Goal: Task Accomplishment & Management: Use online tool/utility

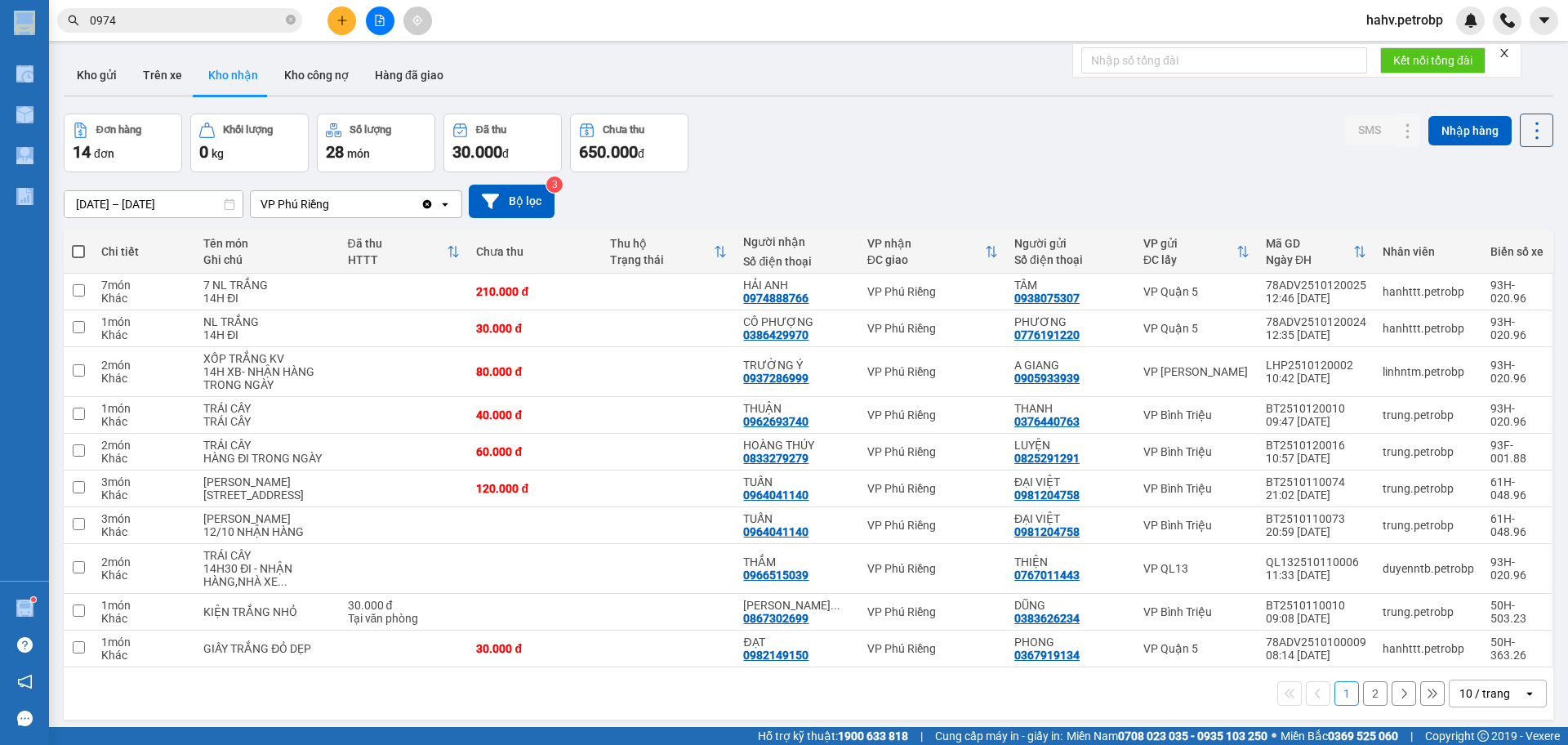
scroll to position [55, 0]
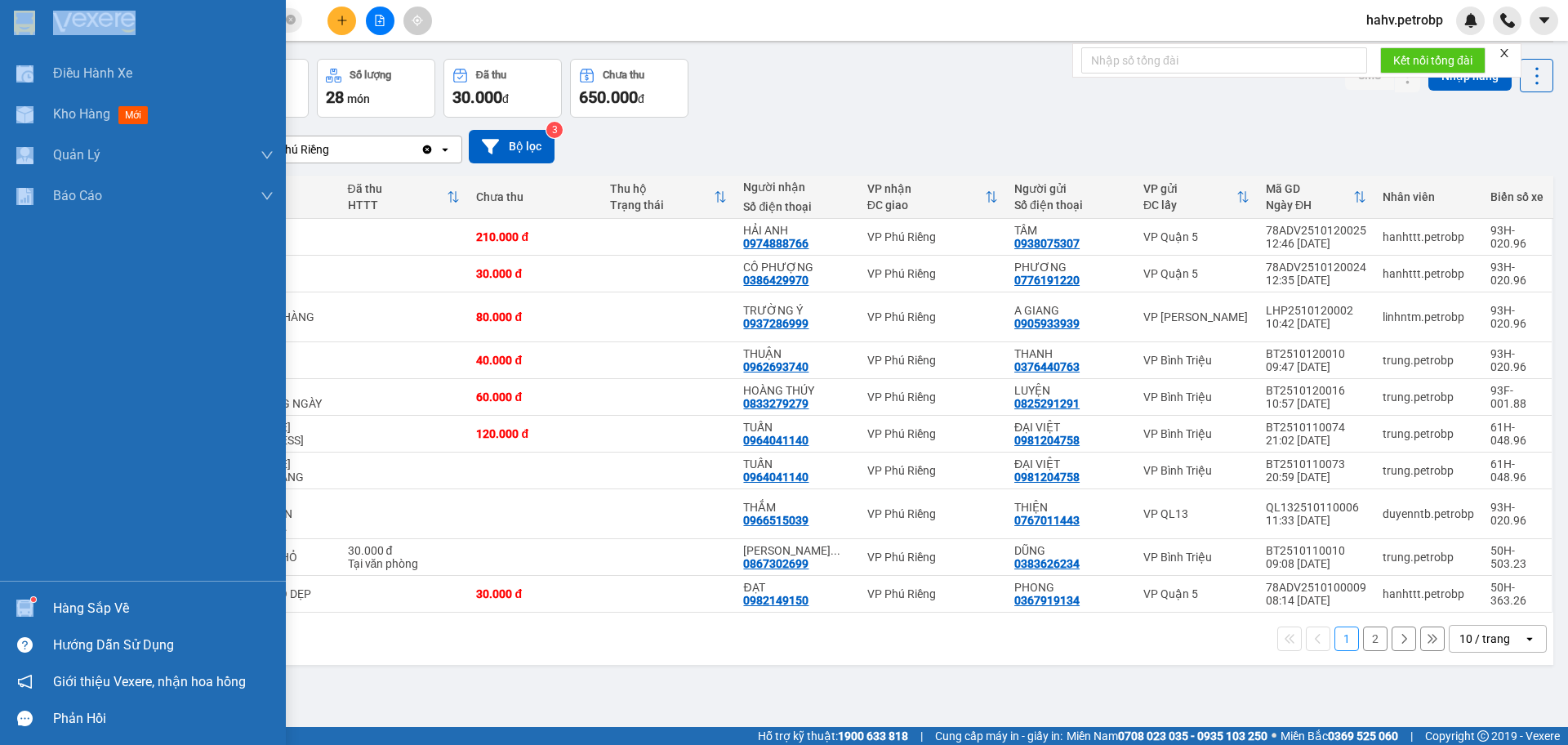
click at [84, 611] on div "Hàng sắp về" at bounding box center [163, 609] width 220 height 24
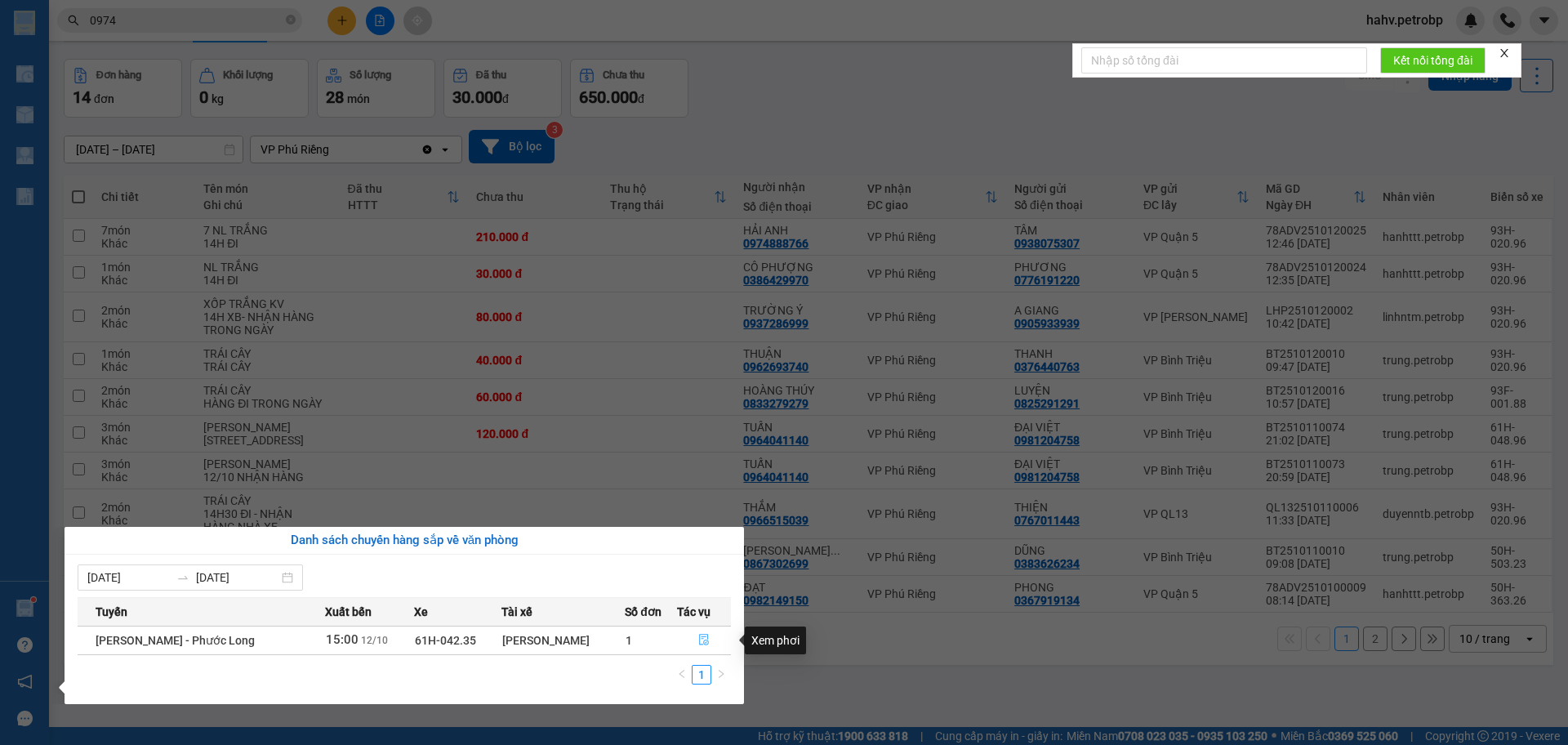
click at [703, 638] on icon "file-done" at bounding box center [704, 641] width 10 height 12
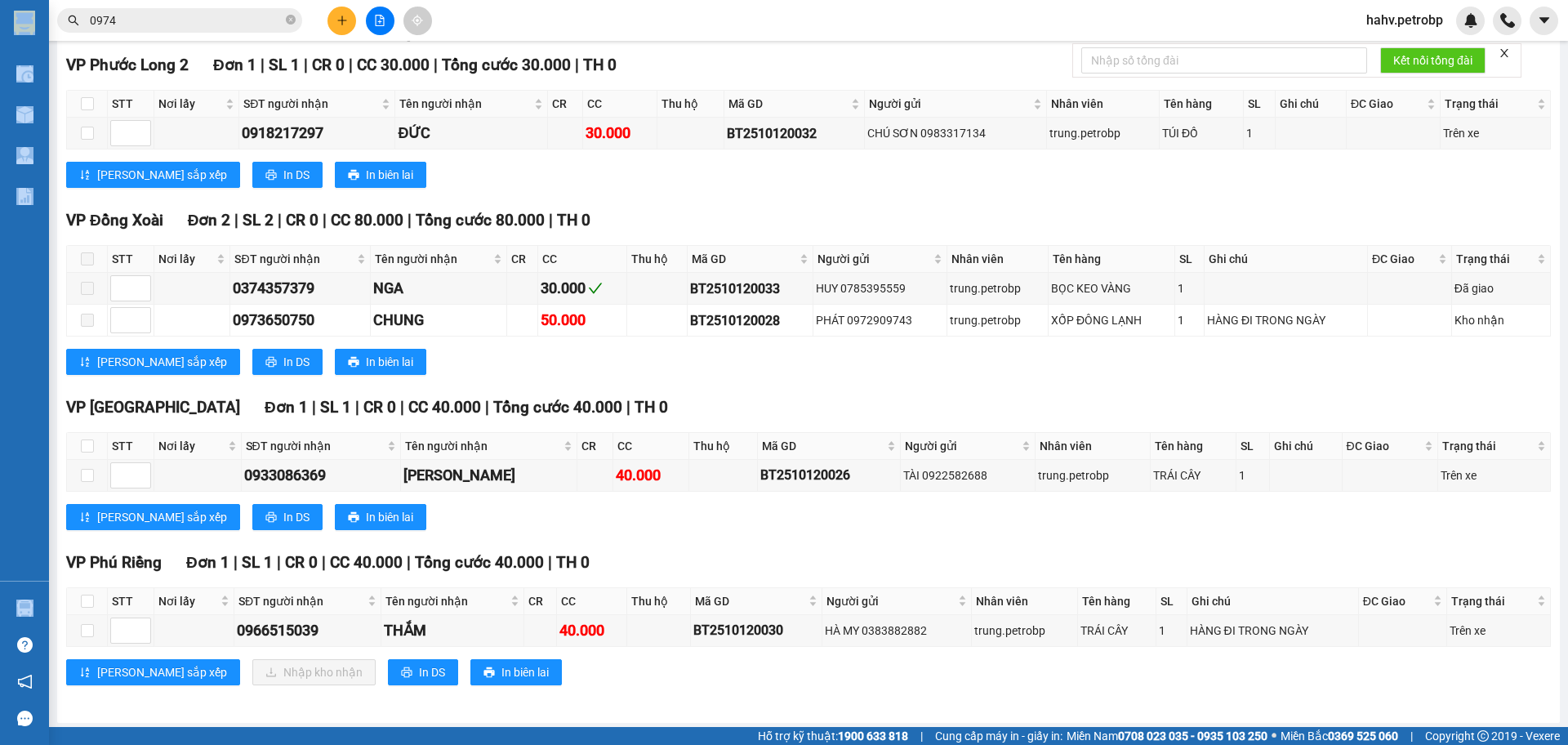
scroll to position [242, 0]
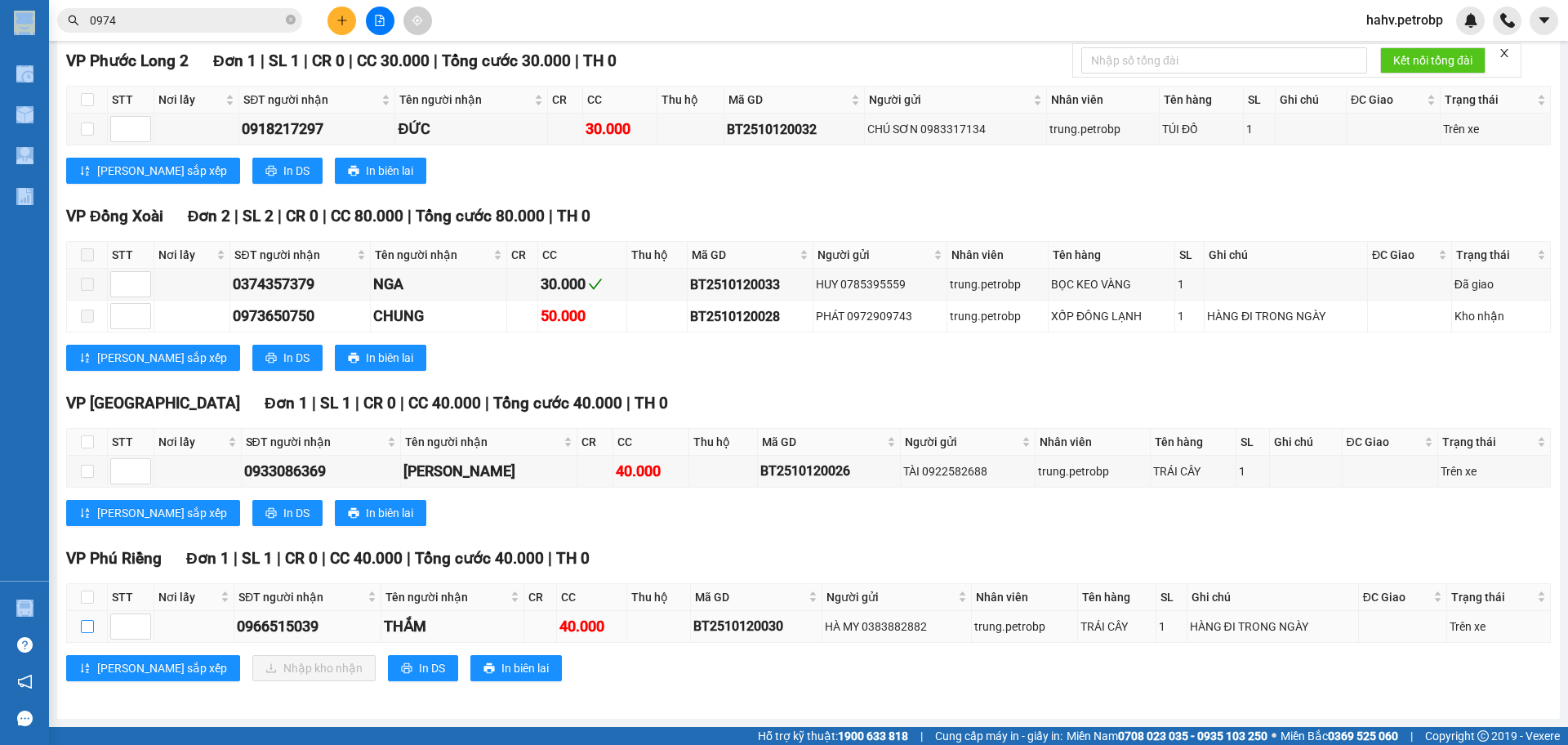
click at [81, 627] on input "checkbox" at bounding box center [87, 627] width 13 height 13
checkbox input "true"
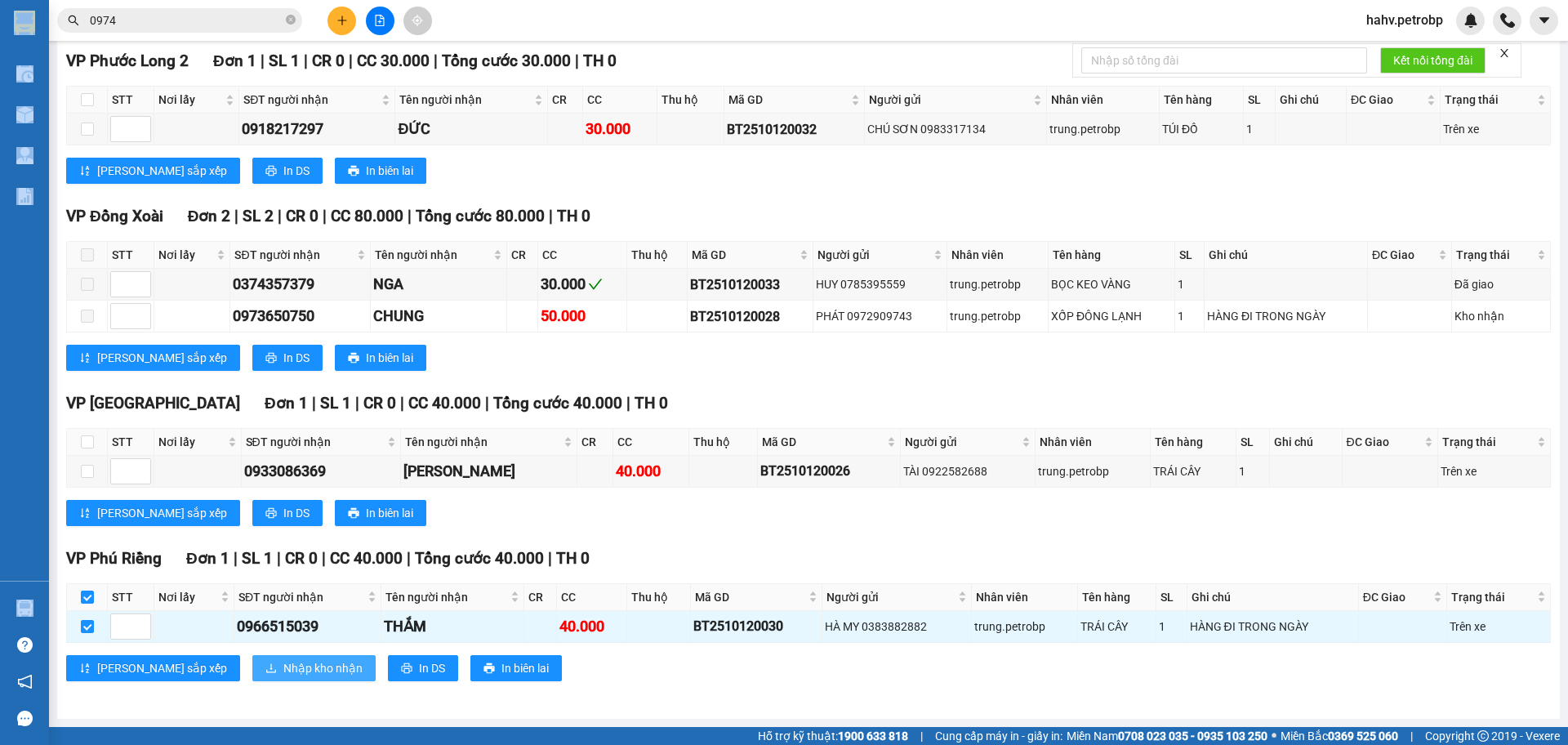
click at [283, 664] on span "Nhập kho nhận" at bounding box center [322, 669] width 79 height 18
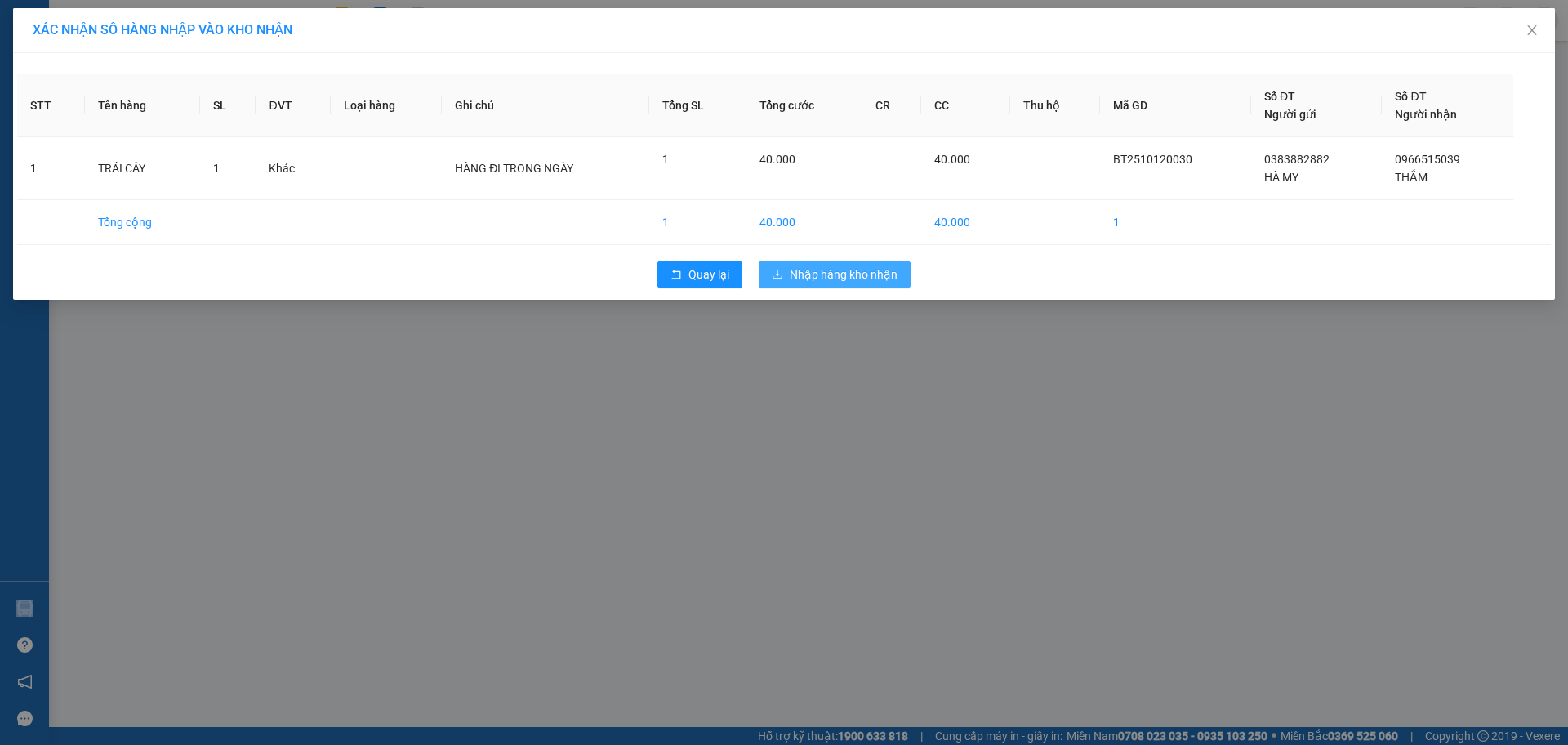
click at [848, 272] on span "Nhập hàng kho nhận" at bounding box center [844, 274] width 108 height 18
